Goal: Task Accomplishment & Management: Manage account settings

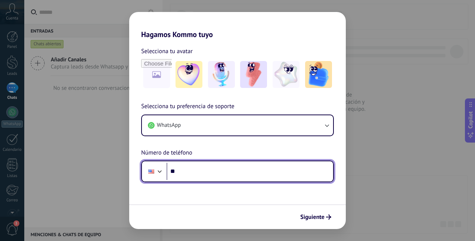
click at [197, 172] on input "**" at bounding box center [250, 171] width 167 height 17
type input "**********"
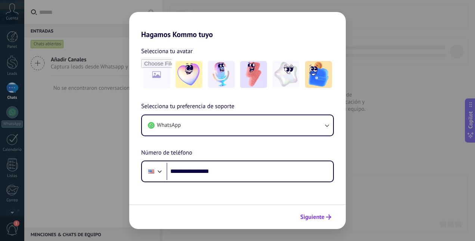
click at [316, 218] on span "Siguiente" at bounding box center [312, 216] width 24 height 5
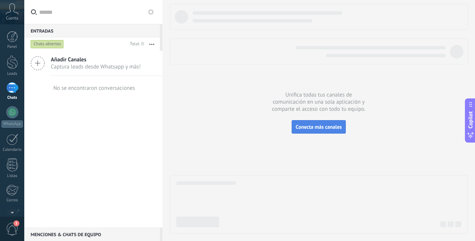
click at [313, 126] on span "Conecta más canales" at bounding box center [319, 126] width 46 height 7
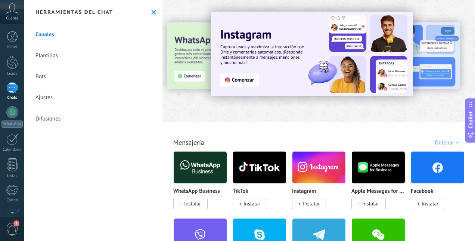
scroll to position [75, 0]
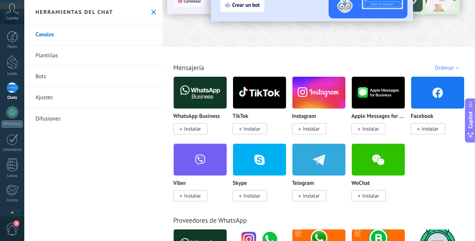
click at [411, 111] on img at bounding box center [437, 92] width 53 height 36
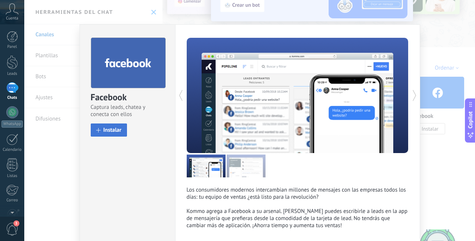
click at [116, 129] on span "Instalar" at bounding box center [113, 130] width 18 height 6
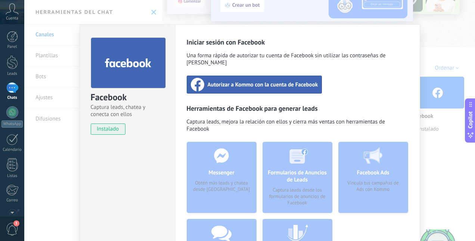
click at [262, 81] on span "Autorizar a Kommo con la cuenta de Facebook" at bounding box center [263, 84] width 111 height 7
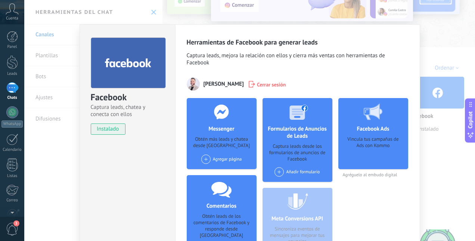
click at [210, 130] on h4 "Messenger" at bounding box center [222, 128] width 30 height 7
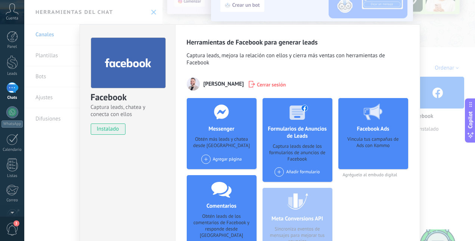
click at [217, 156] on div "Agregar página" at bounding box center [221, 158] width 41 height 9
click at [211, 170] on div at bounding box center [207, 173] width 9 height 9
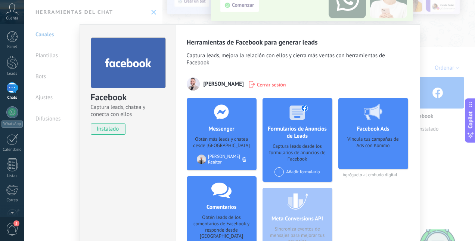
scroll to position [73, 0]
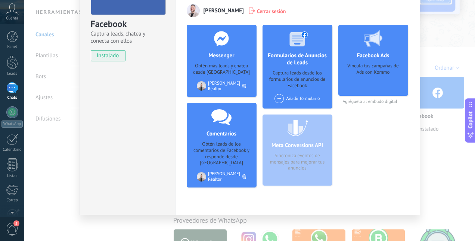
click at [133, 130] on div "Facebook Captura leads, chatea y conecta con ellos instalado Desinstalar" at bounding box center [128, 83] width 96 height 264
drag, startPoint x: 133, startPoint y: 129, endPoint x: 117, endPoint y: 125, distance: 17.3
click at [117, 125] on div "Facebook Captura leads, chatea y conecta con ellos instalado Desinstalar" at bounding box center [128, 83] width 96 height 264
click at [205, 224] on div "Facebook Captura leads, chatea y conecta con ellos instalado Desinstalar Herram…" at bounding box center [249, 120] width 451 height 241
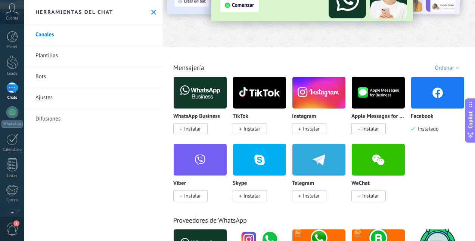
scroll to position [0, 0]
click at [256, 90] on img at bounding box center [259, 92] width 53 height 36
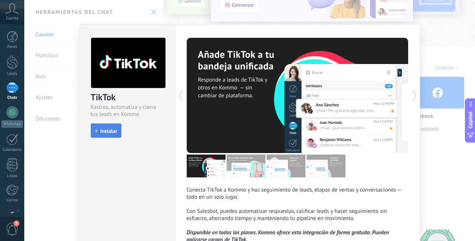
click at [105, 129] on span "Instalar" at bounding box center [109, 130] width 17 height 5
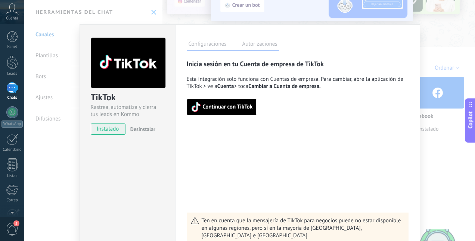
click at [220, 107] on span "Continuar con TikTok" at bounding box center [228, 106] width 50 height 5
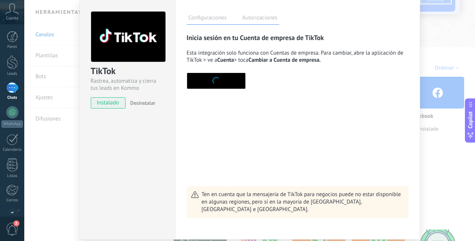
scroll to position [52, 0]
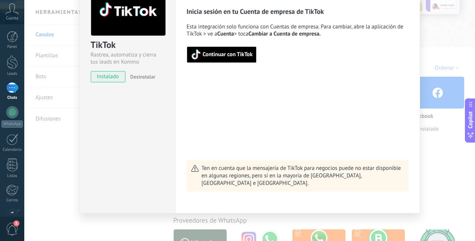
click at [244, 55] on span "Continuar con TikTok" at bounding box center [228, 54] width 50 height 5
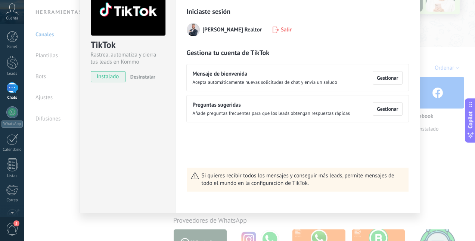
click at [203, 230] on div "TikTok Rastrea, automatiza y cierra tus leads en Kommo instalado Desinstalar Co…" at bounding box center [249, 120] width 451 height 241
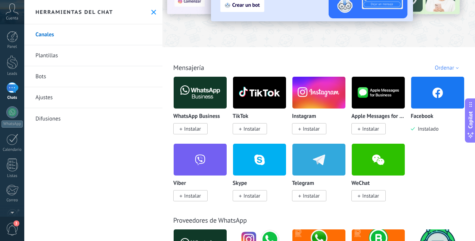
scroll to position [0, 0]
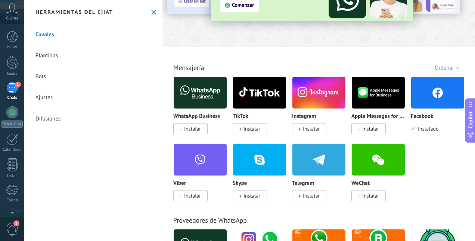
click at [325, 93] on img at bounding box center [319, 92] width 53 height 36
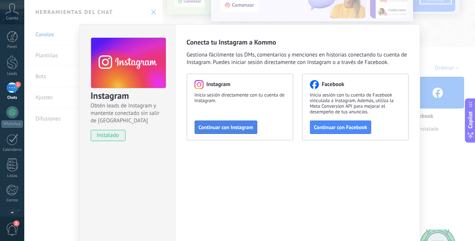
click at [241, 125] on span "Continuar con Instagram" at bounding box center [226, 126] width 55 height 5
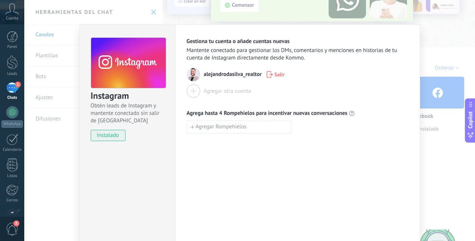
scroll to position [34, 0]
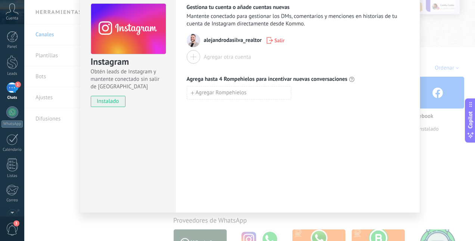
click at [202, 220] on div "Instagram Obtén leads de Instagram y mantente conectado sin salir de Kommo inst…" at bounding box center [249, 120] width 451 height 241
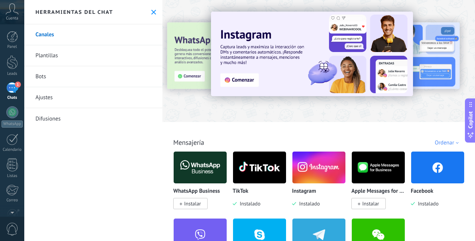
click at [192, 203] on span "Instalar" at bounding box center [192, 203] width 17 height 7
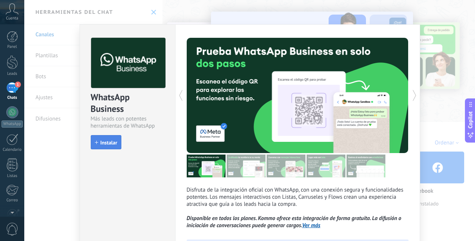
click at [111, 140] on span "Instalar" at bounding box center [109, 142] width 17 height 5
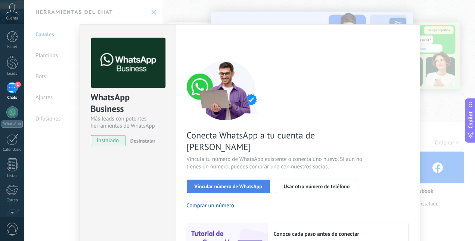
click at [219, 183] on span "Vincular número de WhatsApp" at bounding box center [229, 185] width 68 height 5
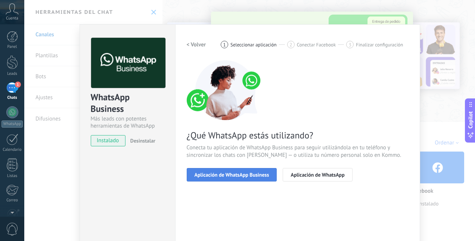
click at [229, 178] on button "Aplicación de WhatsApp Business" at bounding box center [232, 174] width 90 height 13
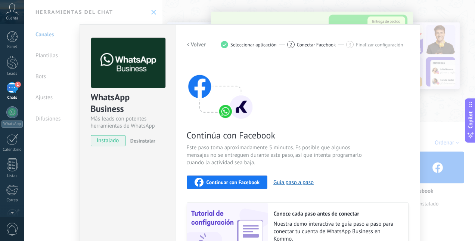
scroll to position [37, 0]
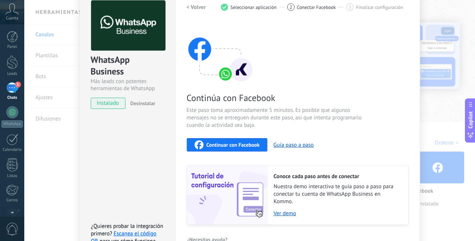
click at [232, 143] on span "Continuar con Facebook" at bounding box center [233, 144] width 53 height 5
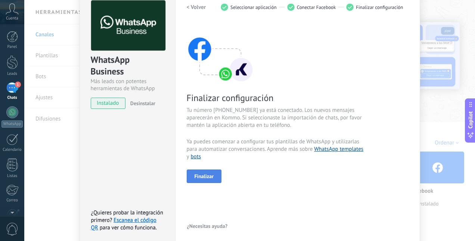
click at [209, 173] on span "Finalizar" at bounding box center [204, 175] width 19 height 5
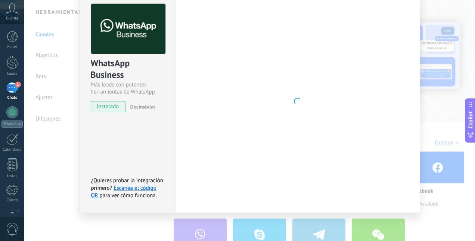
scroll to position [34, 0]
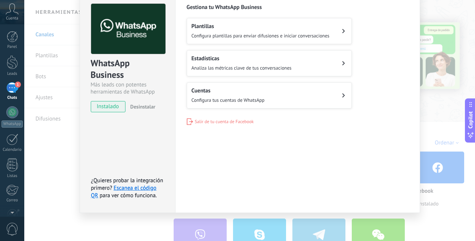
click at [210, 93] on div "Cuentas Configura tus cuentas de WhatsApp" at bounding box center [228, 95] width 73 height 16
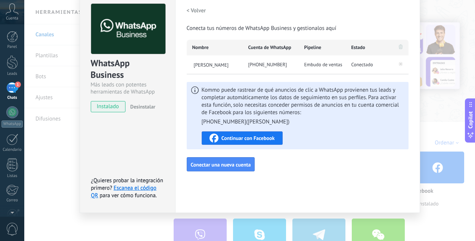
click at [256, 136] on span "Continuar con Facebook" at bounding box center [248, 137] width 53 height 5
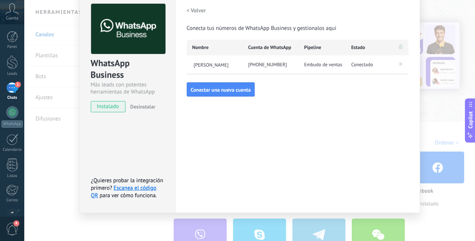
click at [13, 92] on div "1" at bounding box center [12, 87] width 12 height 11
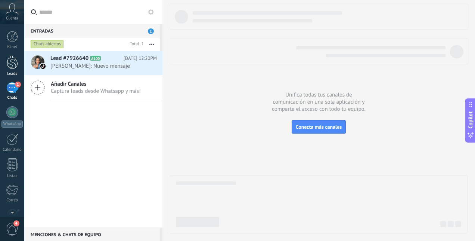
click at [14, 67] on div at bounding box center [12, 62] width 11 height 14
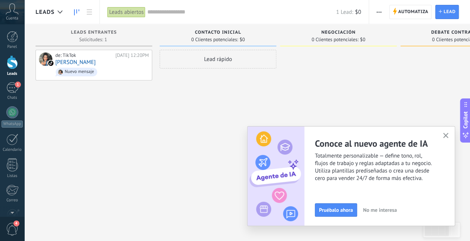
click at [448, 137] on icon "button" at bounding box center [446, 136] width 6 height 6
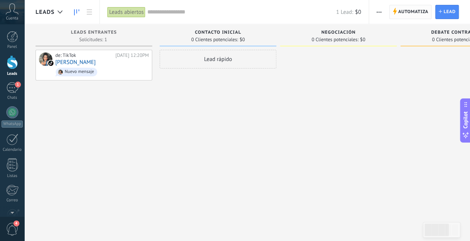
click at [417, 13] on span "Automatiza" at bounding box center [413, 11] width 30 height 13
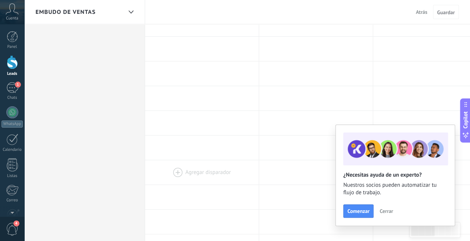
scroll to position [330, 0]
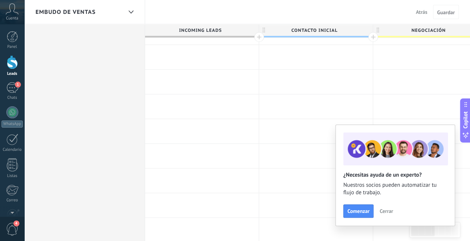
click at [380, 208] on span "Cerrar" at bounding box center [385, 210] width 13 height 5
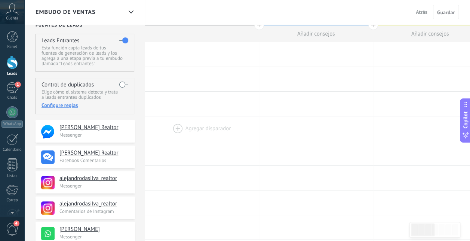
scroll to position [0, 0]
